Goal: Information Seeking & Learning: Learn about a topic

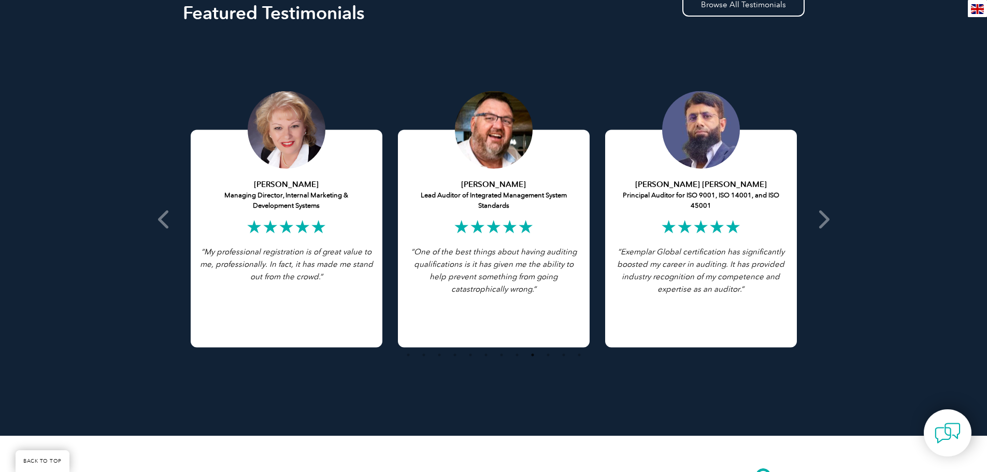
scroll to position [1968, 0]
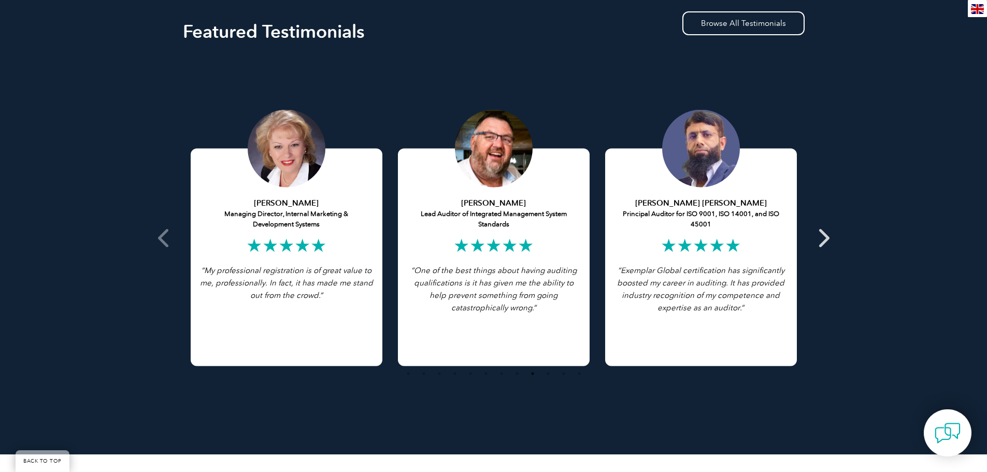
click at [822, 238] on icon at bounding box center [822, 238] width 13 height 0
click at [829, 240] on span at bounding box center [822, 238] width 25 height 360
click at [828, 238] on icon at bounding box center [822, 238] width 13 height 0
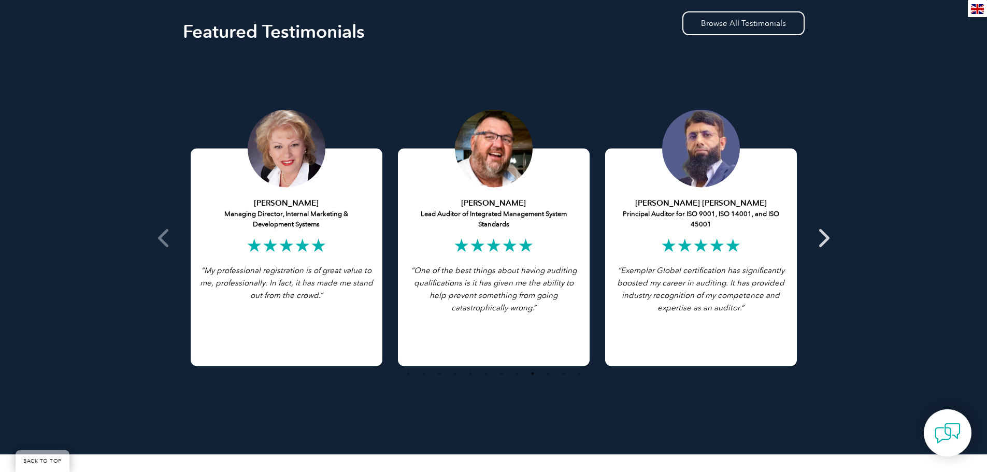
click at [828, 238] on icon at bounding box center [822, 238] width 13 height 0
click at [164, 238] on icon at bounding box center [164, 238] width 13 height 0
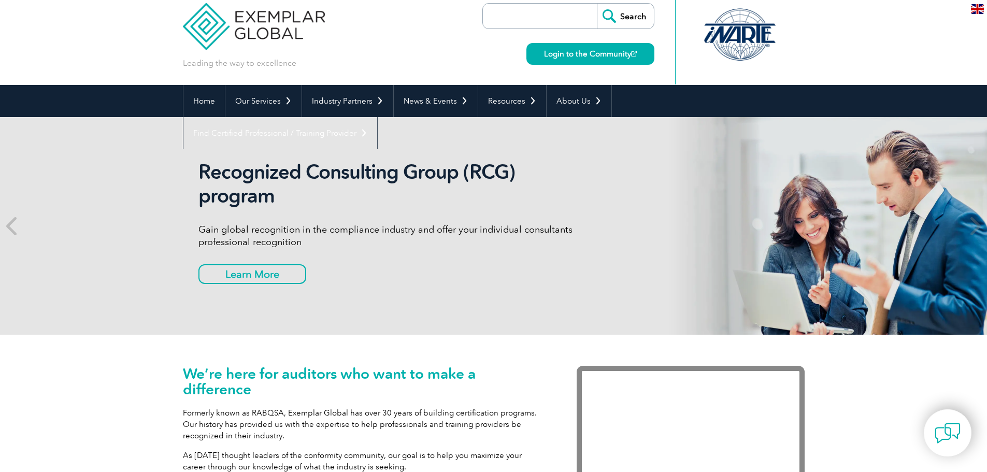
scroll to position [0, 0]
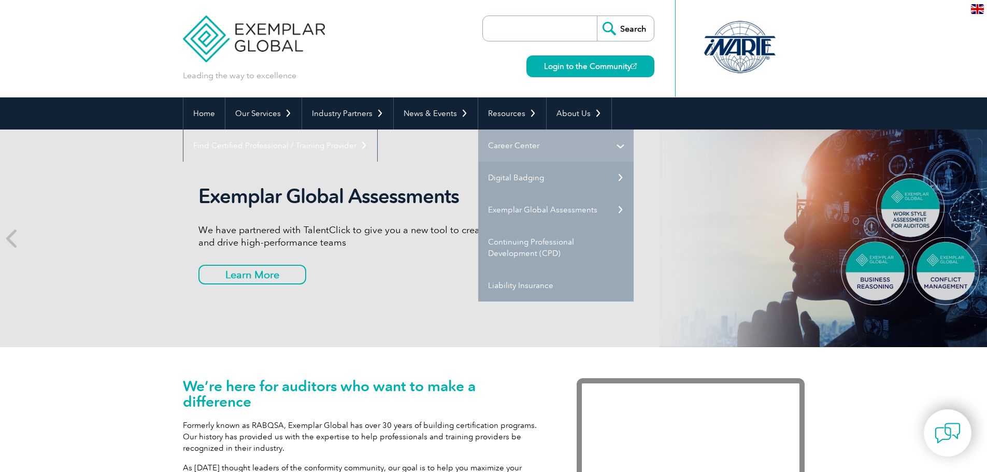
click at [516, 137] on link "Career Center" at bounding box center [555, 145] width 155 height 32
click at [618, 139] on link "Career Center" at bounding box center [555, 145] width 155 height 32
click at [509, 144] on link "Career Center" at bounding box center [555, 145] width 155 height 32
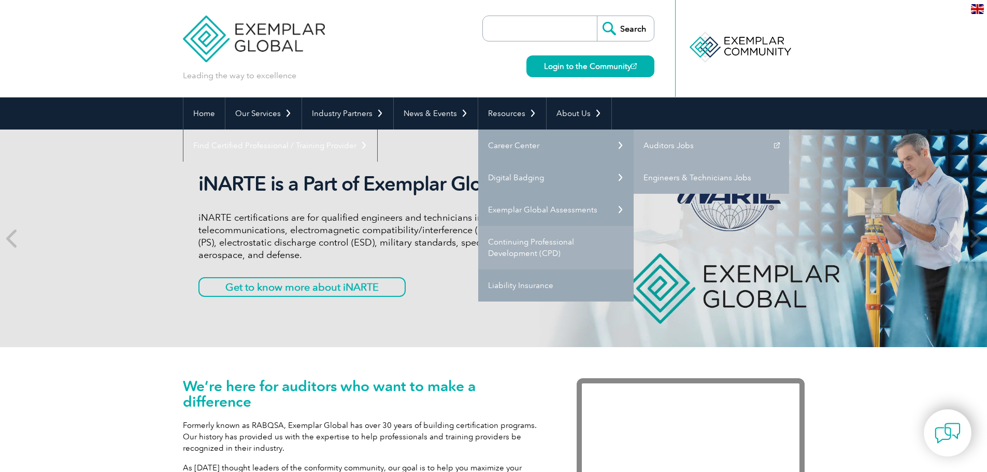
click at [533, 250] on link "Continuing Professional Development (CPD)" at bounding box center [555, 248] width 155 height 44
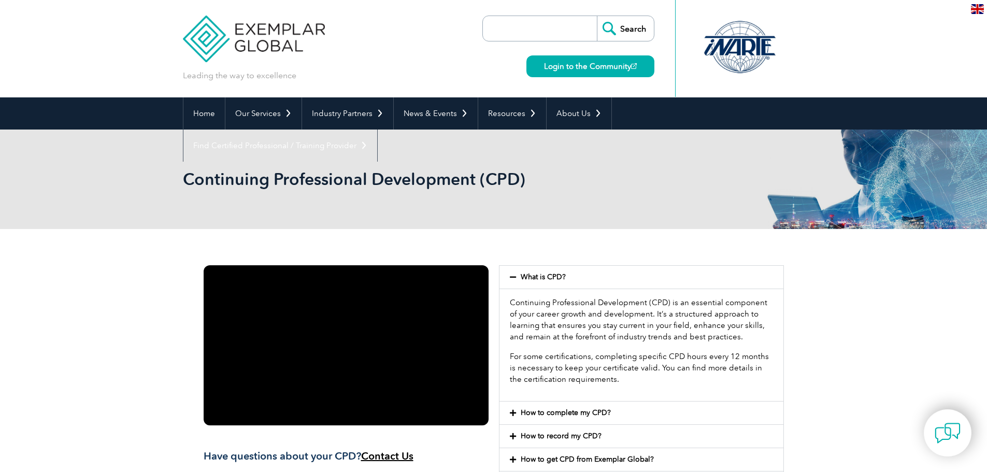
click at [142, 209] on div "Continuing Professional Development (CPD)" at bounding box center [493, 178] width 987 height 99
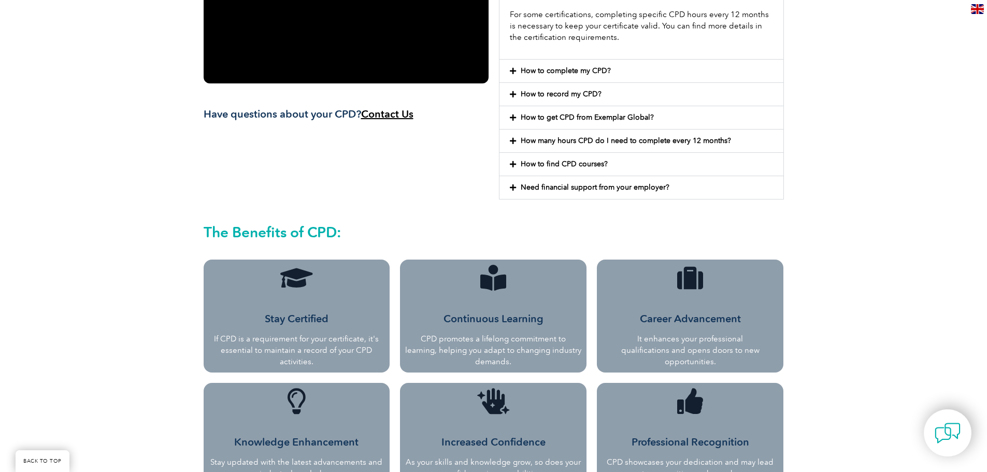
scroll to position [570, 0]
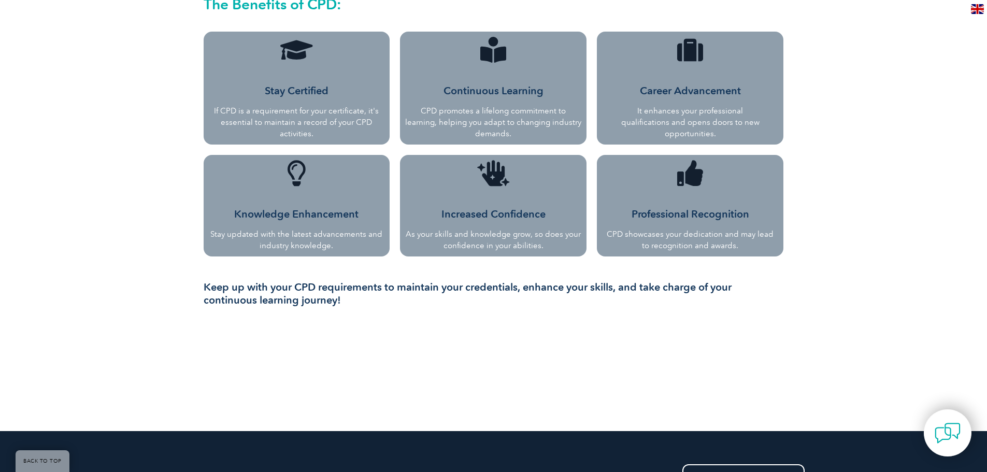
click at [878, 229] on div "Have questions about your CPD? Contact Us What is CPD? Continuing Professional …" at bounding box center [493, 45] width 987 height 772
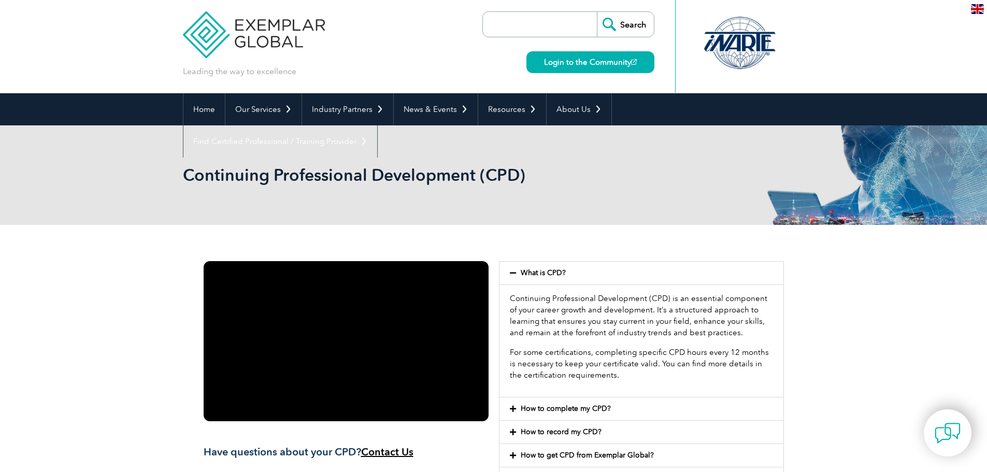
scroll to position [0, 0]
